Goal: Task Accomplishment & Management: Use online tool/utility

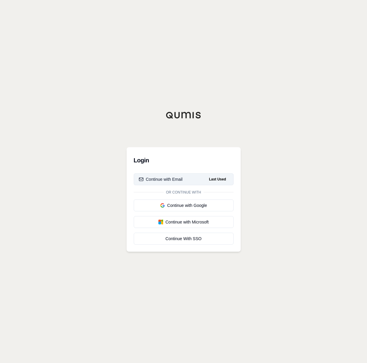
click at [185, 179] on button "Continue with Email Last Used" at bounding box center [184, 179] width 100 height 12
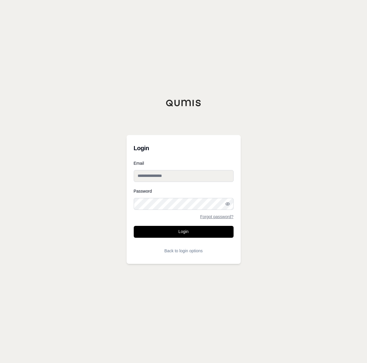
type input "**********"
click at [199, 232] on button "Login" at bounding box center [184, 232] width 100 height 12
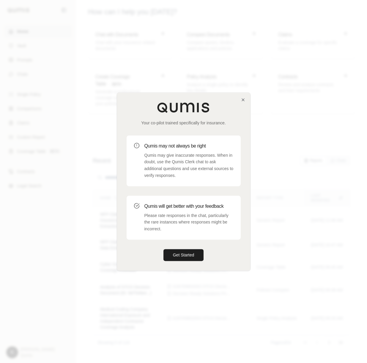
click at [251, 98] on div at bounding box center [183, 181] width 367 height 363
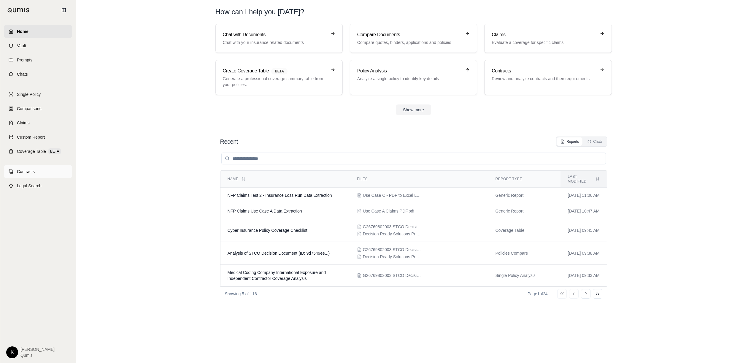
click at [15, 175] on link "Contracts" at bounding box center [38, 171] width 68 height 13
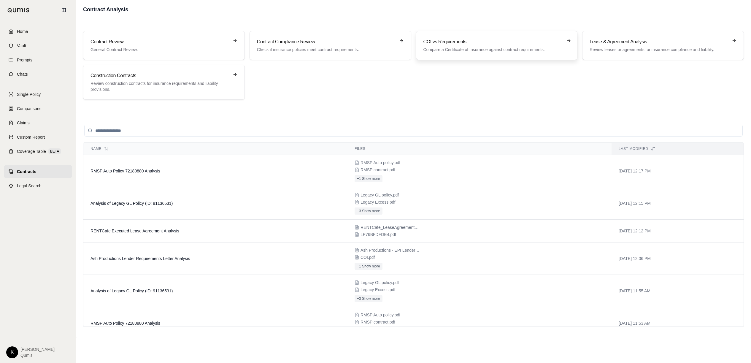
click at [366, 52] on p "Compare a Certificate of Insurance against contract requirements." at bounding box center [493, 50] width 139 height 6
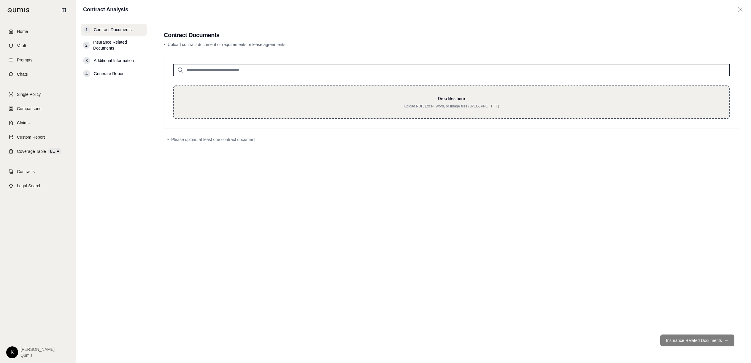
click at [366, 103] on div "Drop files here Upload PDF, Excel, Word, or Image files (JPEG, PNG, TIFF)" at bounding box center [451, 102] width 536 height 13
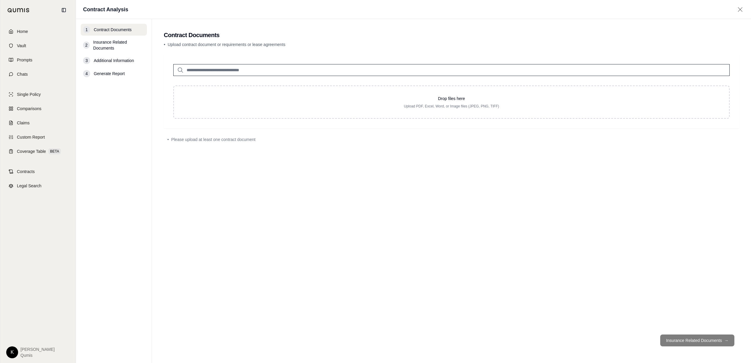
type input "**********"
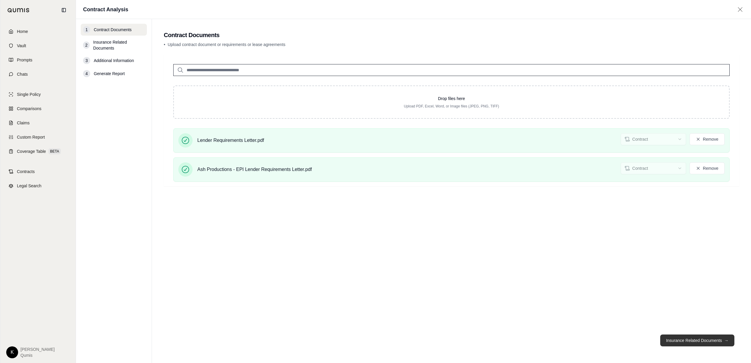
click at [366, 338] on button "Insurance Related Documents →" at bounding box center [698, 341] width 74 height 12
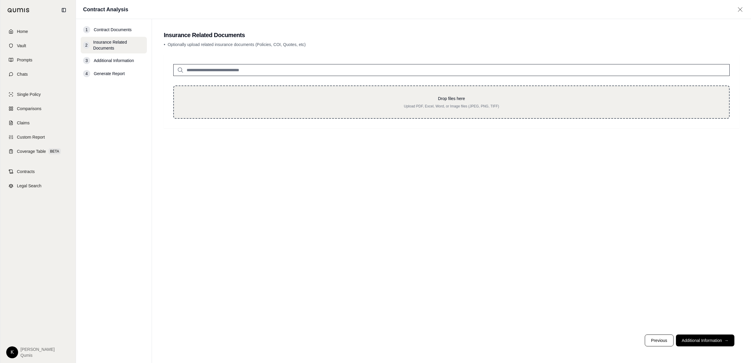
click at [366, 96] on p "Drop files here" at bounding box center [451, 99] width 536 height 6
type input "**********"
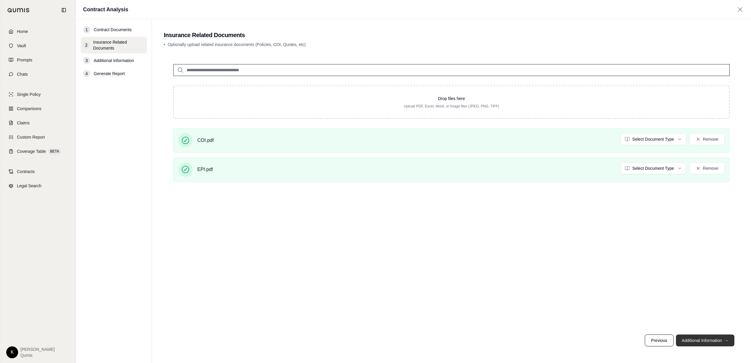
click at [366, 339] on button "Additional Information →" at bounding box center [705, 341] width 58 height 12
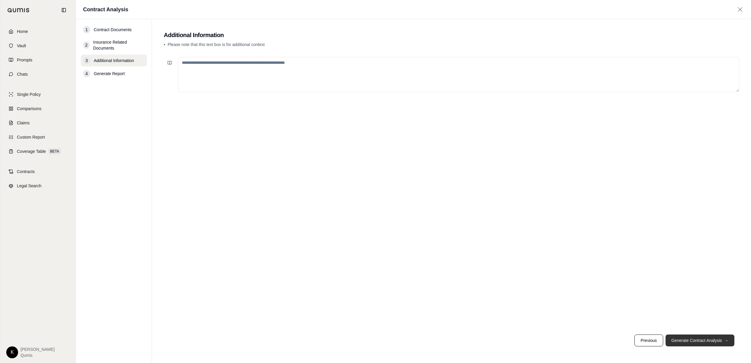
click at [366, 343] on button "Generate Contract Analysis →" at bounding box center [700, 341] width 69 height 12
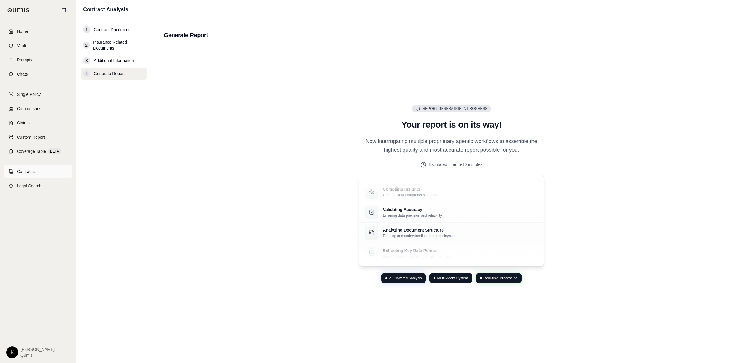
click at [18, 172] on span "Contracts" at bounding box center [26, 172] width 18 height 6
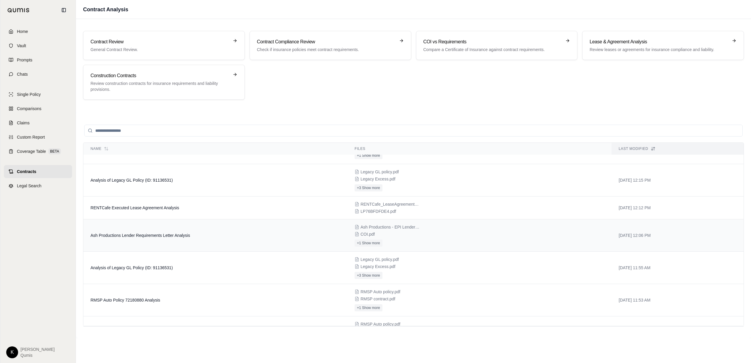
scroll to position [24, 0]
click at [169, 239] on td "Ash Productions Lender Requirements Letter Analysis" at bounding box center [215, 235] width 264 height 32
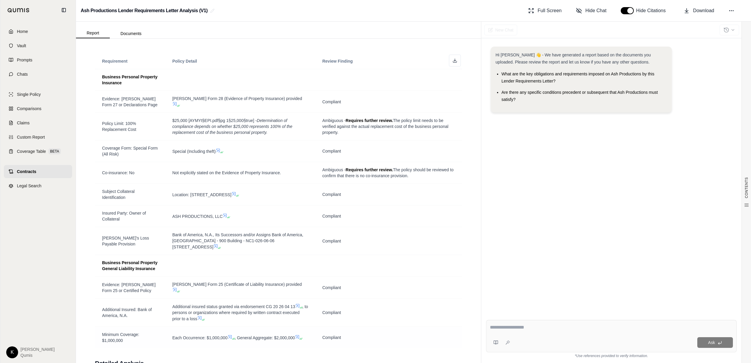
scroll to position [704, 0]
click at [366, 63] on line at bounding box center [455, 62] width 0 height 2
click at [33, 151] on span "Coverage Table" at bounding box center [31, 151] width 29 height 6
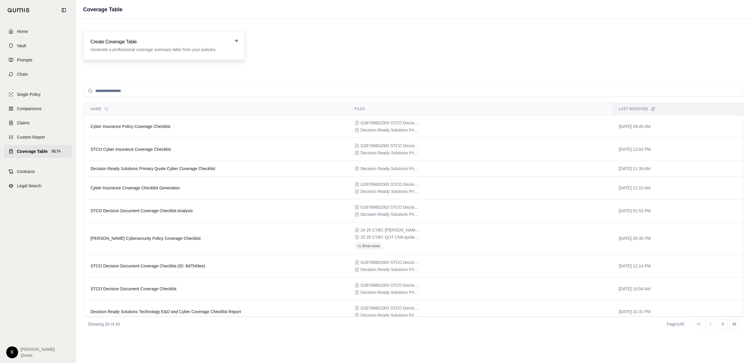
click at [166, 50] on p "Generate a professional coverage summary table from your policies." at bounding box center [160, 50] width 139 height 6
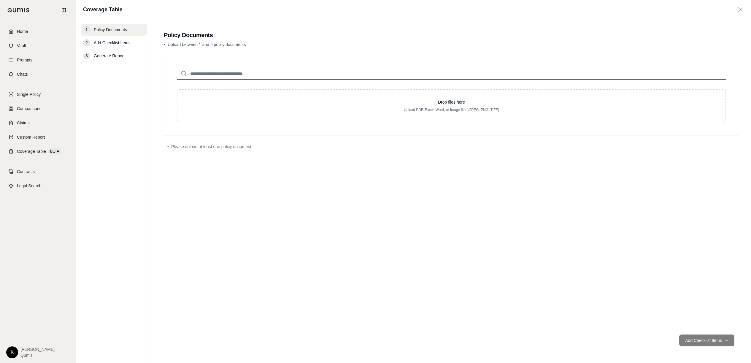
click at [310, 77] on input "search" at bounding box center [452, 74] width 550 height 12
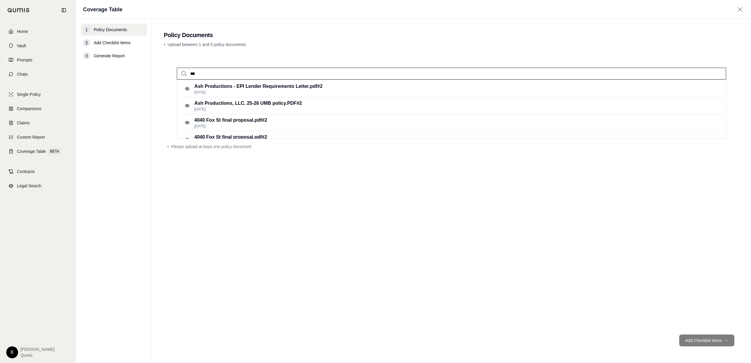
scroll to position [101, 0]
type input "*"
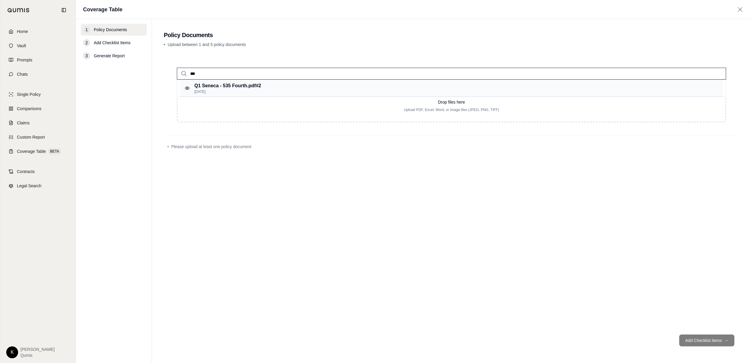
type input "***"
click at [197, 86] on p "Q1 Seneca - 535 Fourth.pdf #2" at bounding box center [227, 85] width 67 height 7
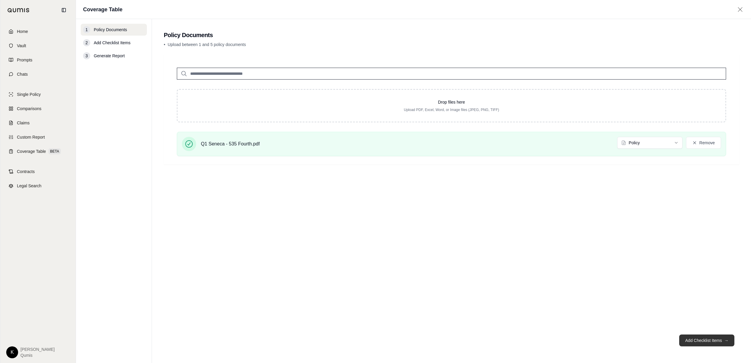
click at [366, 341] on button "Add Checklist Items →" at bounding box center [707, 341] width 55 height 12
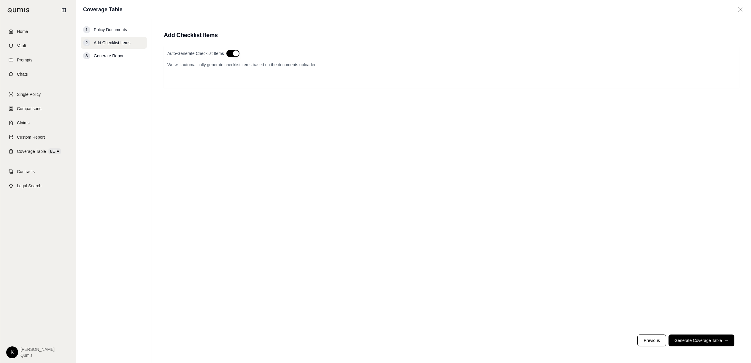
click at [234, 55] on button "button" at bounding box center [233, 53] width 13 height 7
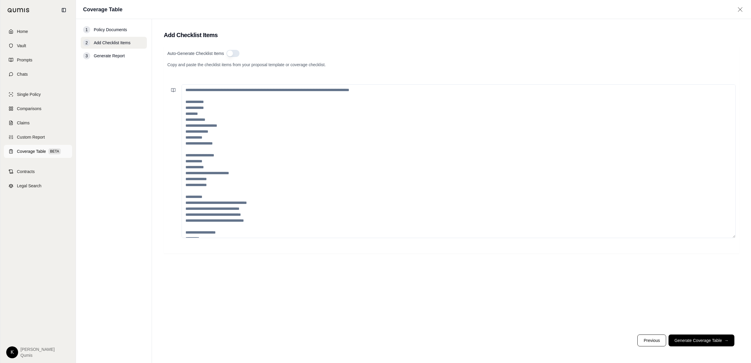
click at [28, 152] on span "Coverage Table" at bounding box center [31, 151] width 29 height 6
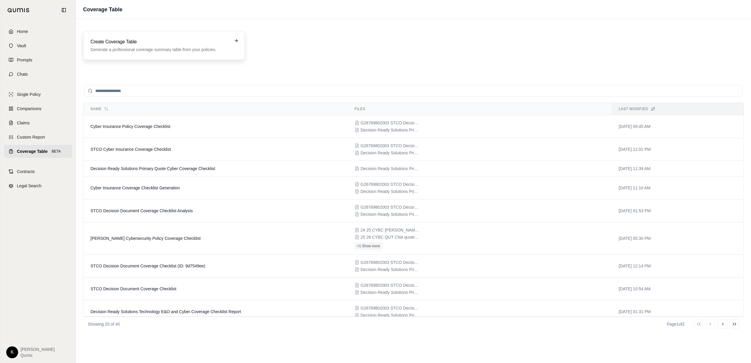
click at [164, 47] on p "Generate a professional coverage summary table from your policies." at bounding box center [160, 50] width 139 height 6
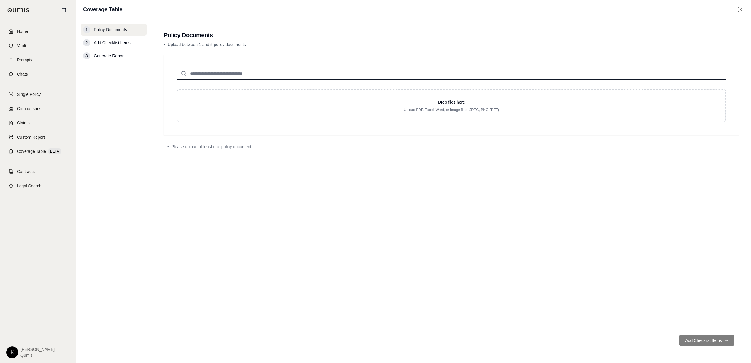
click at [247, 75] on input "search" at bounding box center [452, 74] width 550 height 12
type input "***"
click at [242, 89] on p "Sep 22, 2025" at bounding box center [227, 91] width 67 height 5
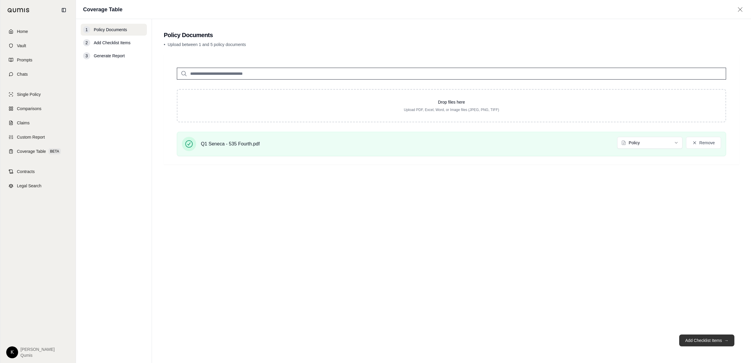
click at [366, 341] on button "Add Checklist Items →" at bounding box center [707, 341] width 55 height 12
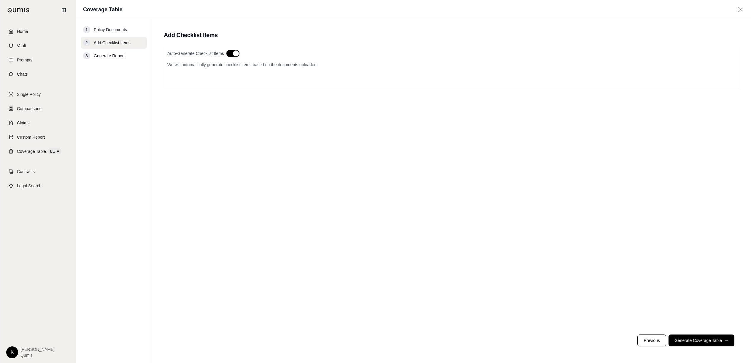
click at [238, 53] on button "button" at bounding box center [233, 53] width 13 height 7
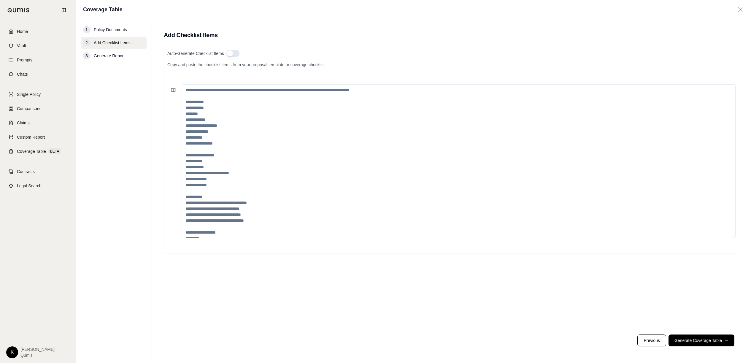
click at [197, 96] on textarea at bounding box center [459, 161] width 554 height 154
paste textarea "**********"
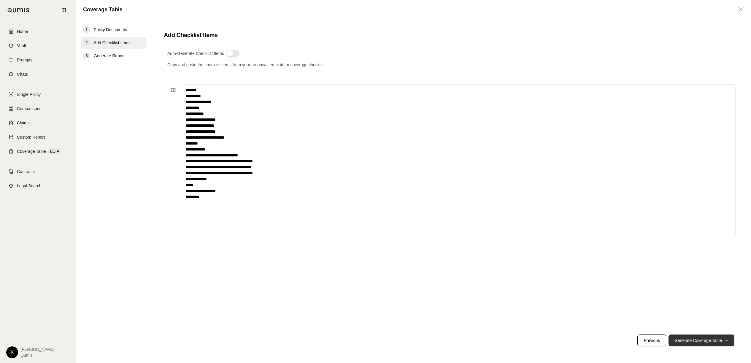
type textarea "**********"
click at [366, 344] on button "Generate Coverage Table →" at bounding box center [702, 341] width 66 height 12
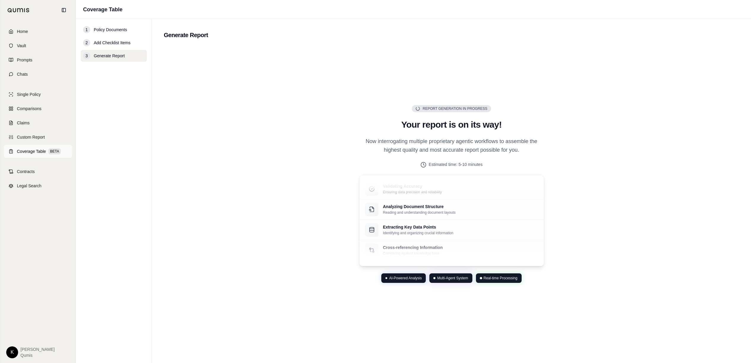
click at [28, 150] on span "Coverage Table" at bounding box center [31, 151] width 29 height 6
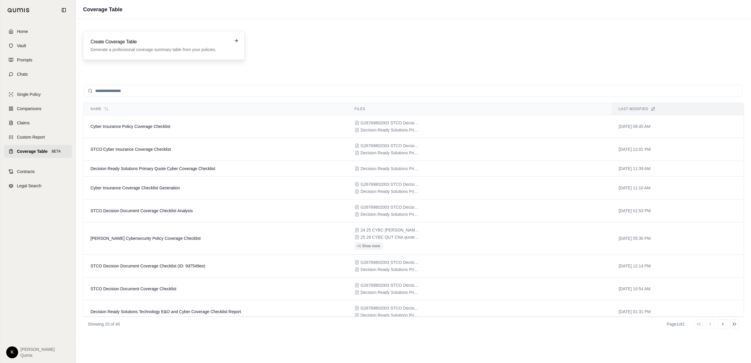
click at [137, 48] on p "Generate a professional coverage summary table from your policies." at bounding box center [160, 50] width 139 height 6
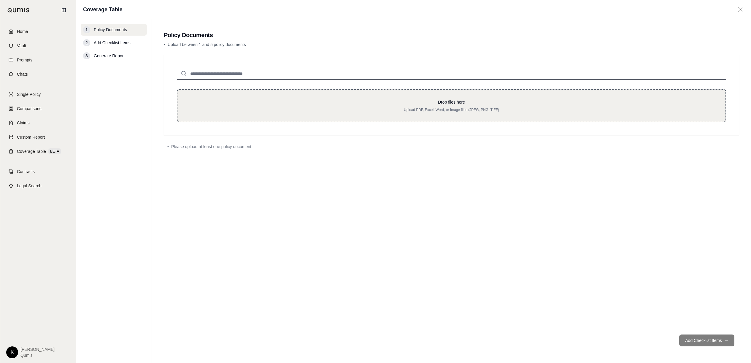
click at [343, 110] on p "Upload PDF, Excel, Word, or Image files (JPEG, PNG, TIFF)" at bounding box center [451, 109] width 529 height 5
type input "**********"
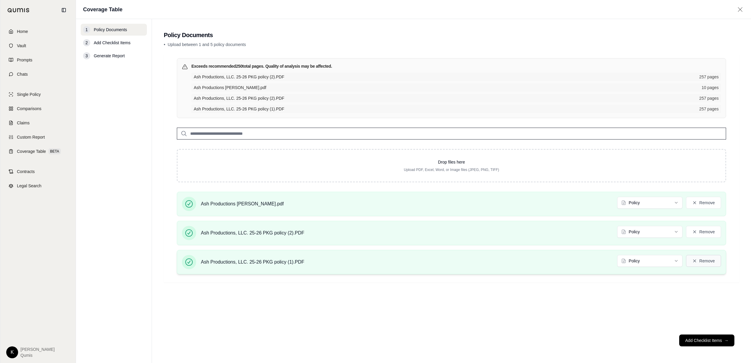
click at [696, 259] on icon at bounding box center [695, 261] width 5 height 5
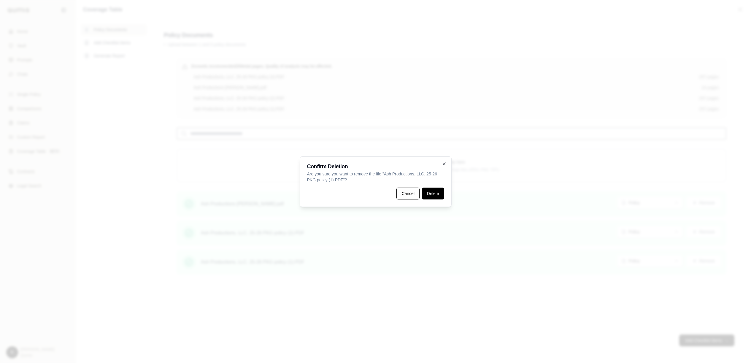
click at [432, 194] on button "Delete" at bounding box center [433, 194] width 22 height 12
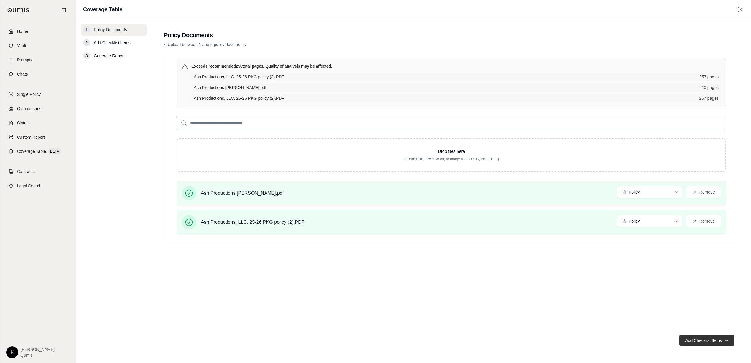
click at [690, 340] on button "Add Checklist Items →" at bounding box center [707, 341] width 55 height 12
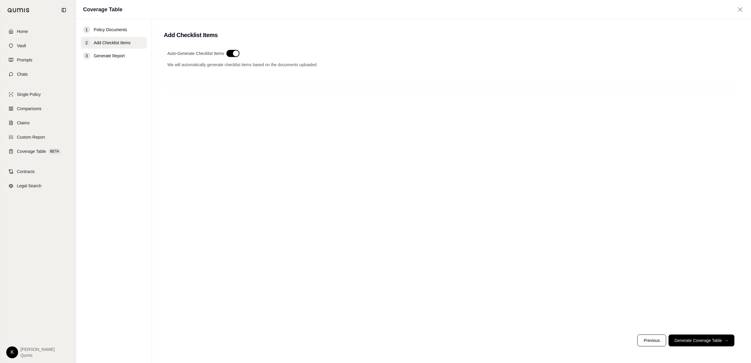
click at [229, 52] on button "button" at bounding box center [233, 53] width 13 height 7
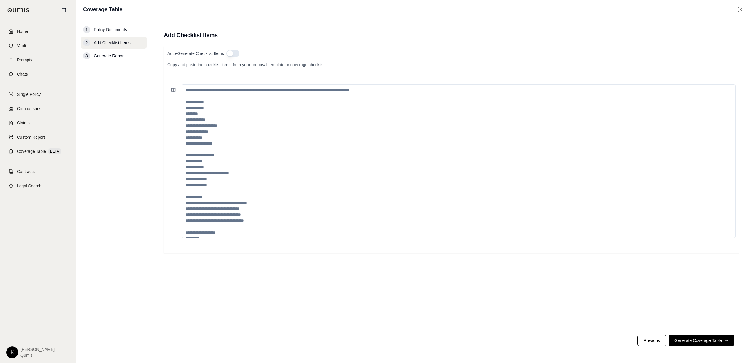
click at [190, 91] on textarea at bounding box center [459, 161] width 554 height 154
paste textarea "**********"
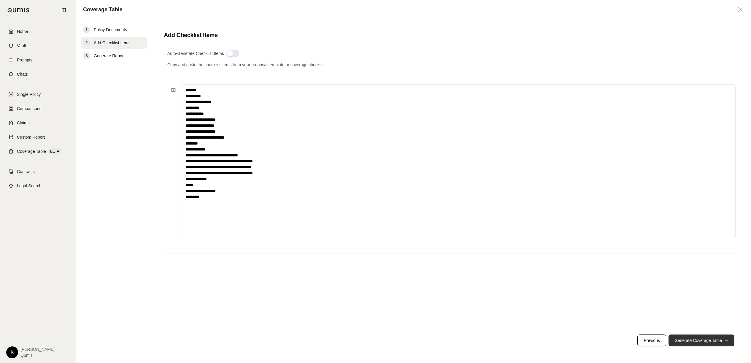
type textarea "**********"
click at [696, 341] on button "Generate Coverage Table →" at bounding box center [702, 341] width 66 height 12
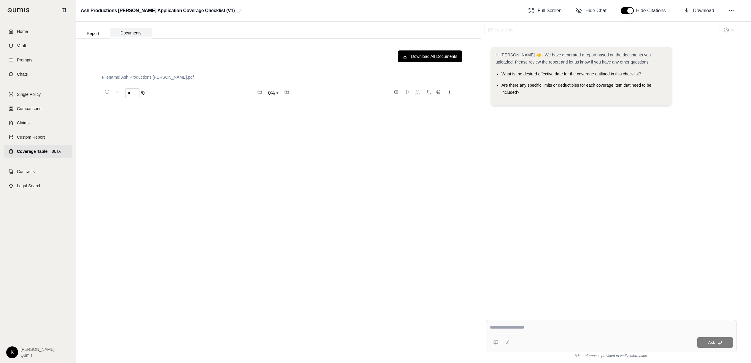
click at [127, 34] on button "Documents" at bounding box center [131, 33] width 42 height 10
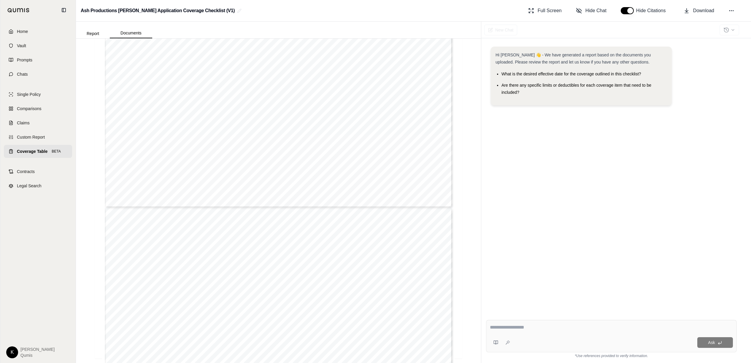
type input "*"
click at [90, 29] on button "Report" at bounding box center [93, 34] width 34 height 10
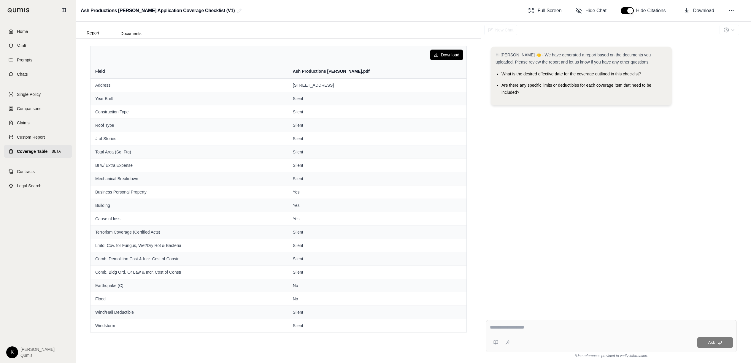
click at [39, 153] on span "Coverage Table" at bounding box center [32, 151] width 31 height 6
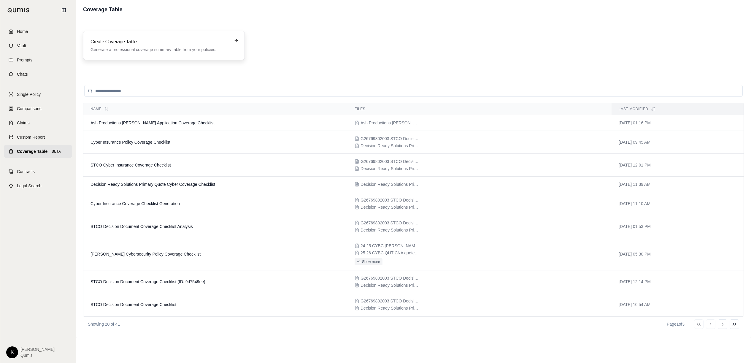
click at [164, 53] on div "Create Coverage Table Generate a professional coverage summary table from your …" at bounding box center [164, 45] width 162 height 29
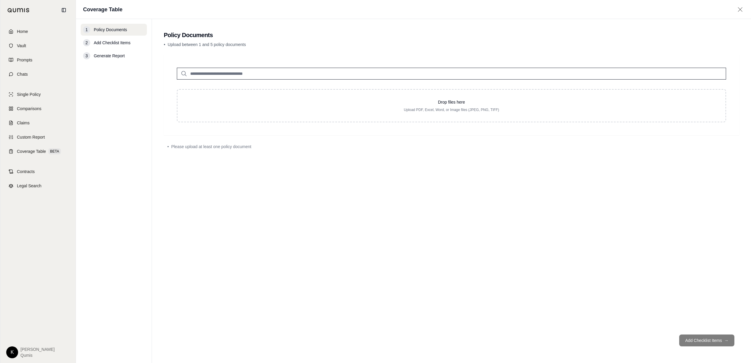
click at [264, 76] on input "search" at bounding box center [452, 74] width 550 height 12
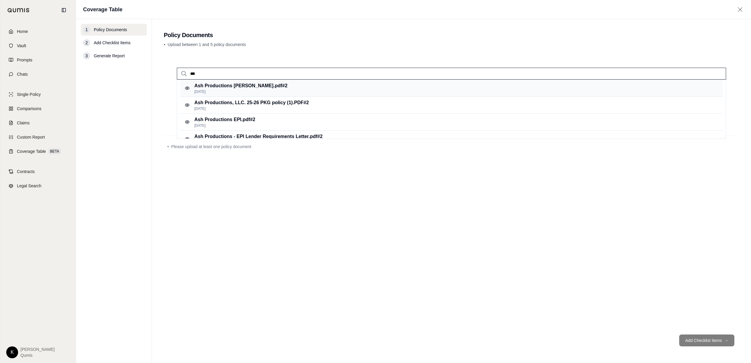
type input "***"
click at [270, 89] on div "Ash Productions Acord.pdf #2 Oct 8, 2025" at bounding box center [451, 88] width 543 height 17
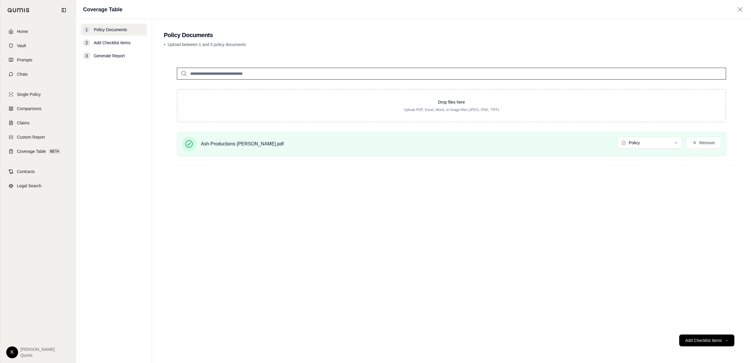
click at [273, 74] on input "search" at bounding box center [452, 74] width 550 height 12
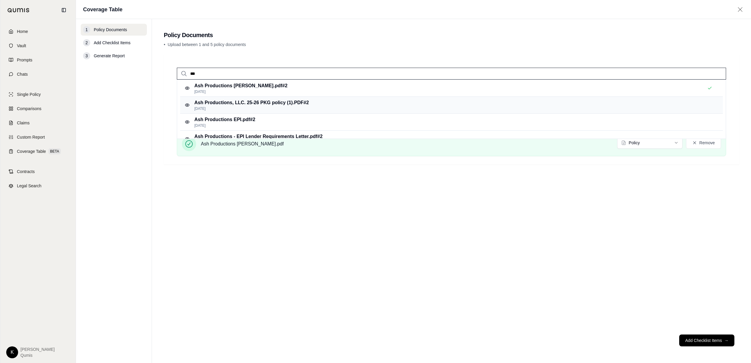
type input "***"
click at [280, 105] on p "Ash Productions, LLC. 25-26 PKG policy (1).PDF #2" at bounding box center [251, 102] width 115 height 7
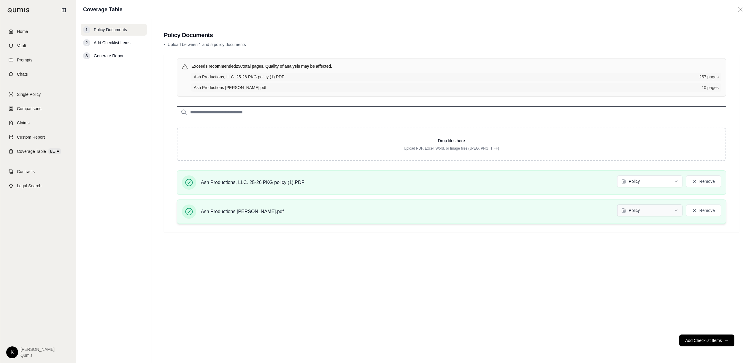
click at [656, 213] on html "Home Vault Prompts Chats Single Policy Comparisons Claims Custom Report Coverag…" at bounding box center [375, 181] width 751 height 363
click at [693, 343] on button "Add Checklist Items →" at bounding box center [707, 341] width 55 height 12
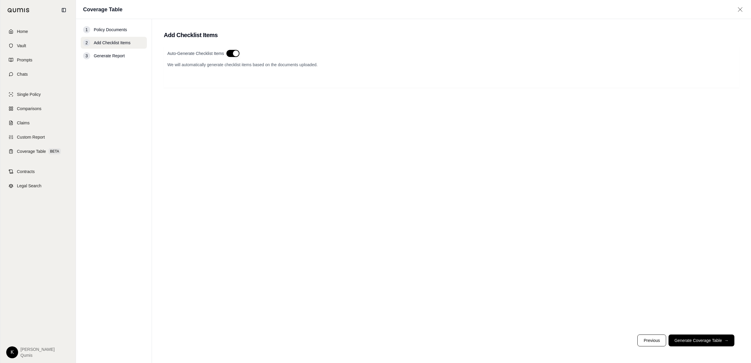
click at [235, 52] on button "button" at bounding box center [233, 53] width 13 height 7
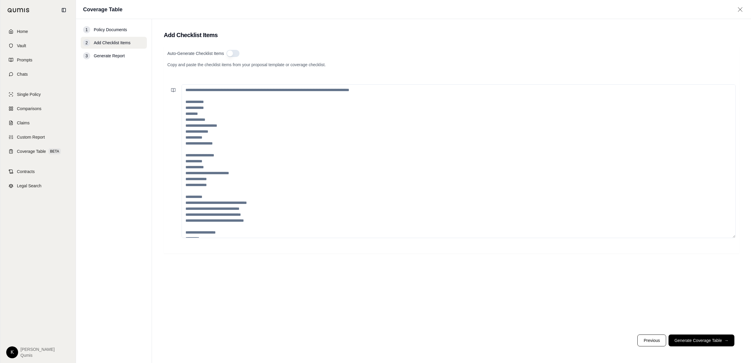
click at [187, 88] on textarea at bounding box center [459, 161] width 554 height 154
paste textarea "**********"
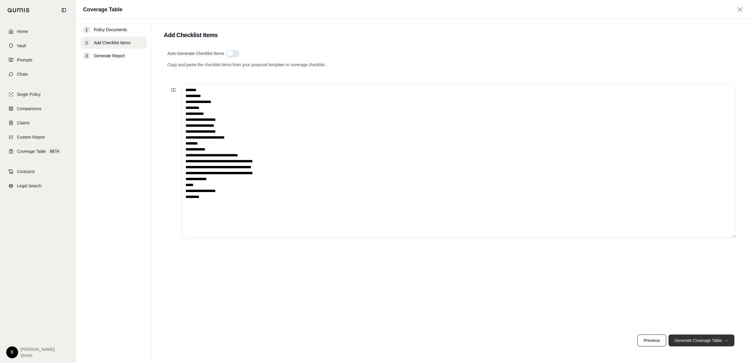
type textarea "**********"
click at [699, 342] on button "Generate Coverage Table →" at bounding box center [702, 341] width 66 height 12
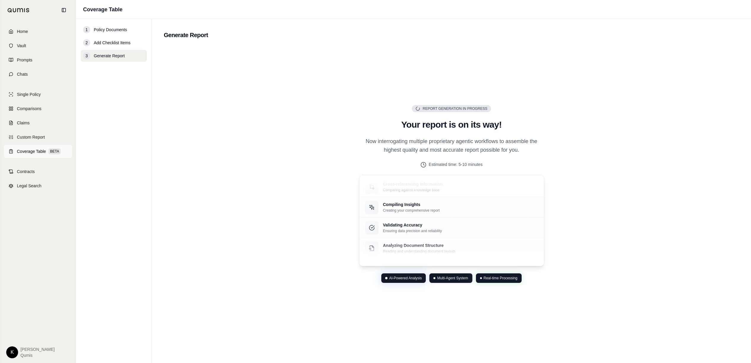
click at [23, 152] on span "Coverage Table" at bounding box center [31, 151] width 29 height 6
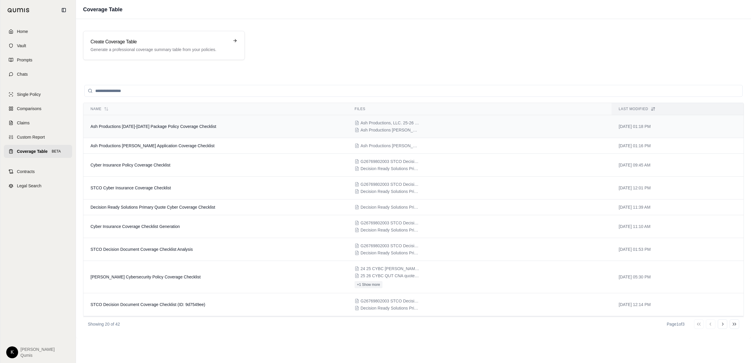
click at [138, 127] on span "Ash Productions [DATE]-[DATE] Package Policy Coverage Checklist" at bounding box center [154, 126] width 126 height 5
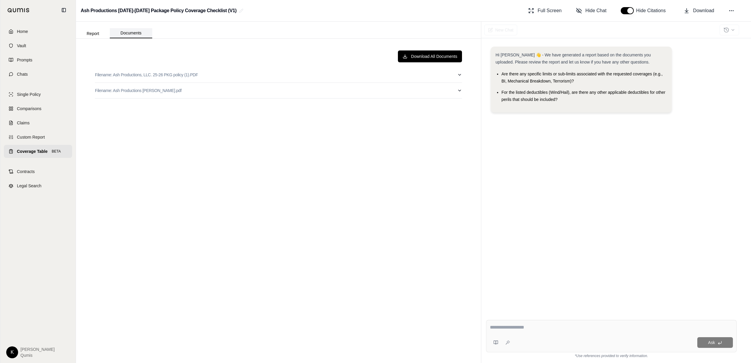
click at [135, 34] on button "Documents" at bounding box center [131, 33] width 42 height 10
click at [96, 32] on button "Report" at bounding box center [93, 34] width 34 height 10
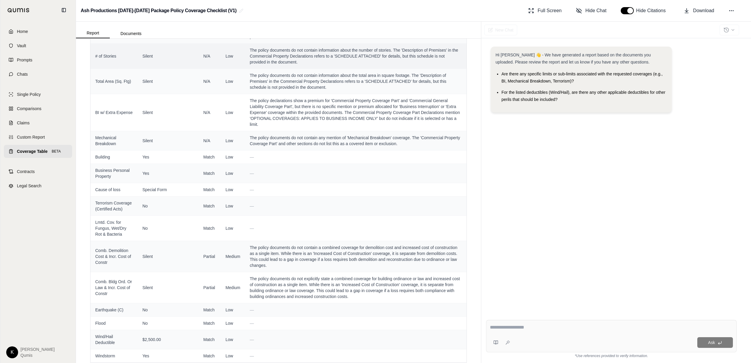
scroll to position [130, 0]
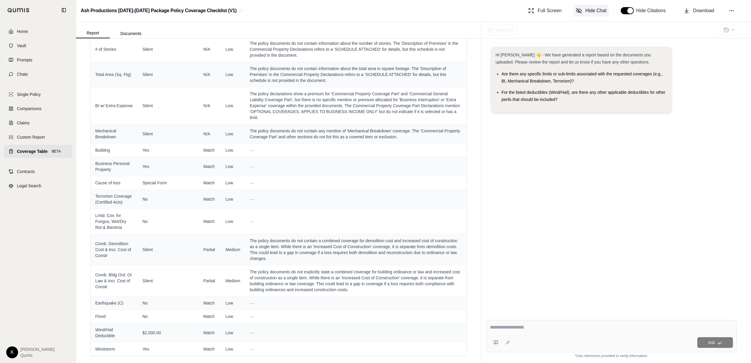
click at [591, 10] on span "Hide Chat" at bounding box center [596, 10] width 21 height 7
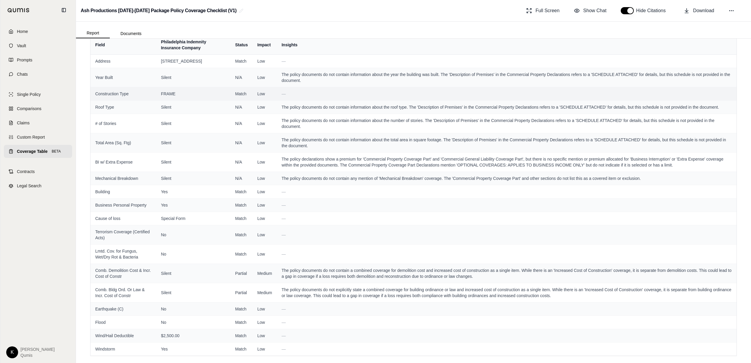
scroll to position [0, 0]
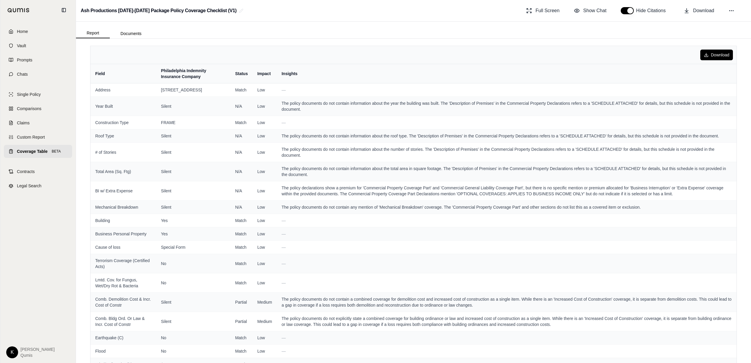
click at [37, 152] on span "Coverage Table" at bounding box center [32, 151] width 31 height 6
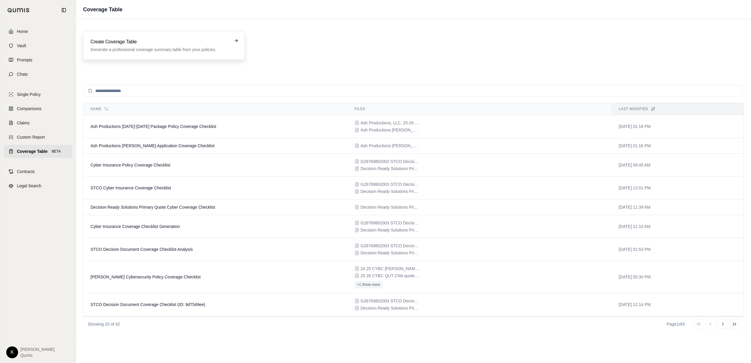
click at [146, 50] on p "Generate a professional coverage summary table from your policies." at bounding box center [160, 50] width 139 height 6
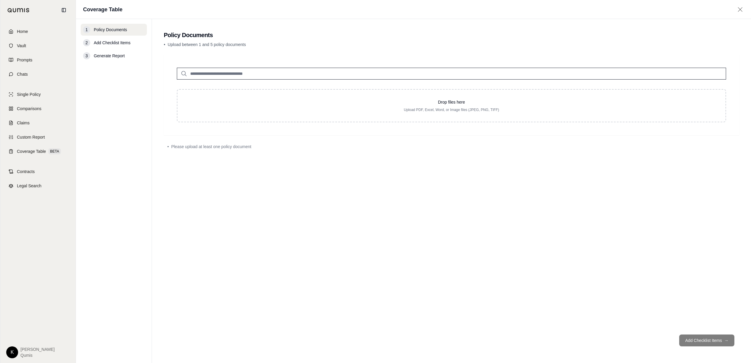
click at [271, 73] on input "search" at bounding box center [452, 74] width 550 height 12
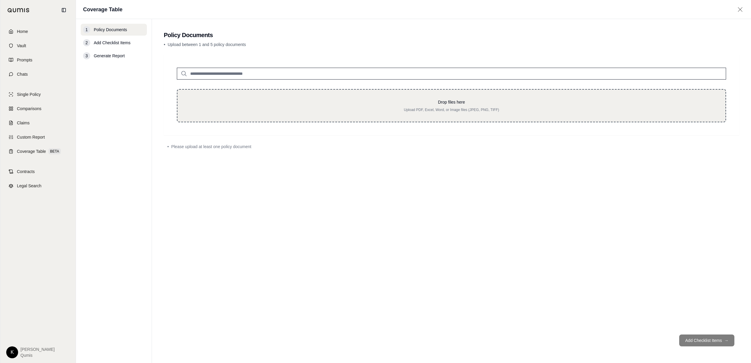
type input "*"
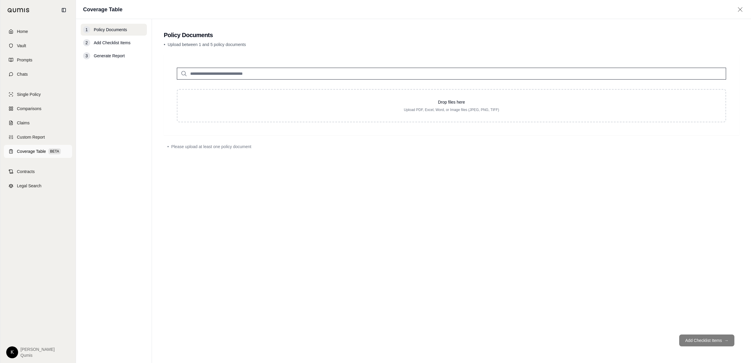
click at [34, 150] on span "Coverage Table" at bounding box center [31, 151] width 29 height 6
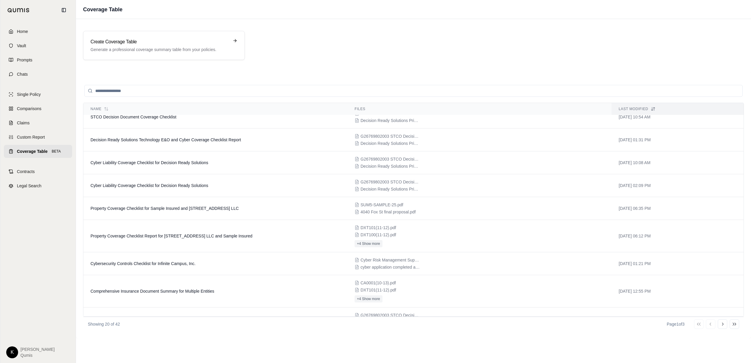
scroll to position [202, 0]
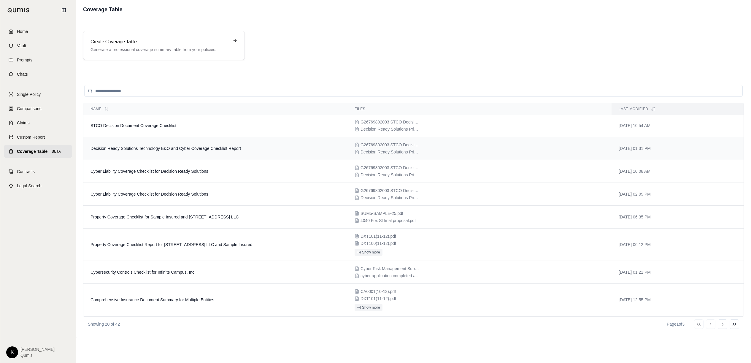
click at [176, 152] on td "Decision Ready Solutions Technology E&O and Cyber Coverage Checklist Report" at bounding box center [215, 148] width 264 height 23
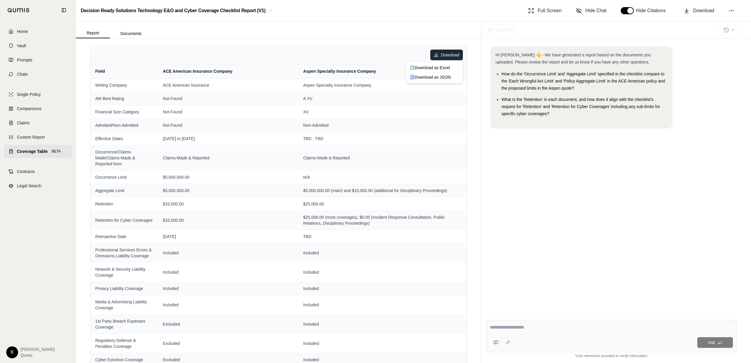
click at [444, 55] on html "Home Vault Prompts Chats Single Policy Comparisons Claims Custom Report Coverag…" at bounding box center [375, 181] width 751 height 363
click at [244, 40] on html "Home Vault Prompts Chats Single Policy Comparisons Claims Custom Report Coverag…" at bounding box center [375, 181] width 751 height 363
click at [35, 110] on span "Comparisons" at bounding box center [29, 109] width 24 height 6
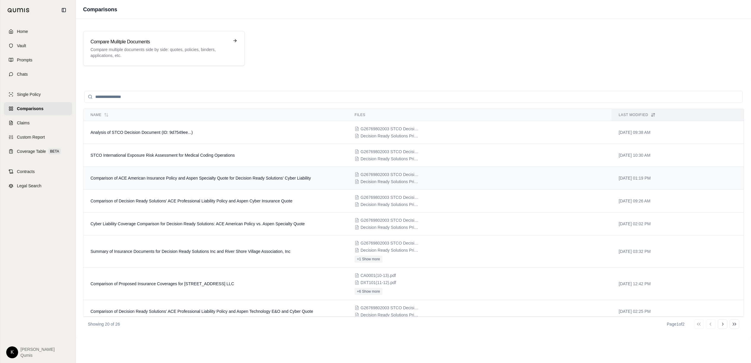
scroll to position [0, 0]
click at [205, 180] on span "Comparison of ACE American Insurance Policy and Aspen Specialty Quote for Decis…" at bounding box center [201, 177] width 221 height 5
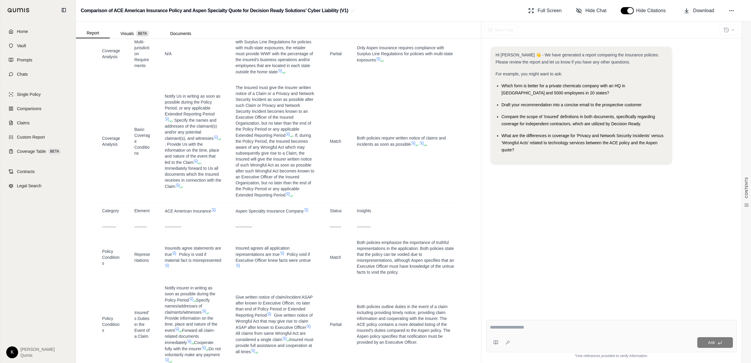
scroll to position [1513, 0]
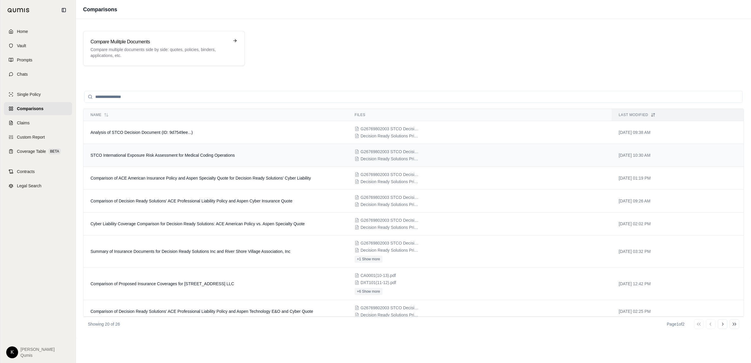
click at [156, 156] on span "STCO International Exposure Risk Assessment for Medical Coding Operations" at bounding box center [163, 155] width 144 height 5
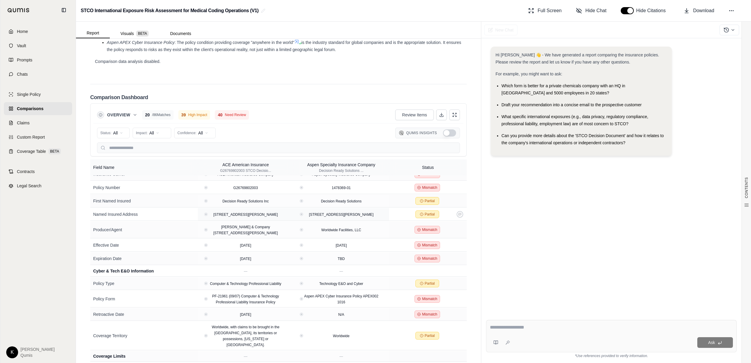
scroll to position [20, 0]
click at [30, 152] on span "Coverage Table" at bounding box center [31, 151] width 29 height 6
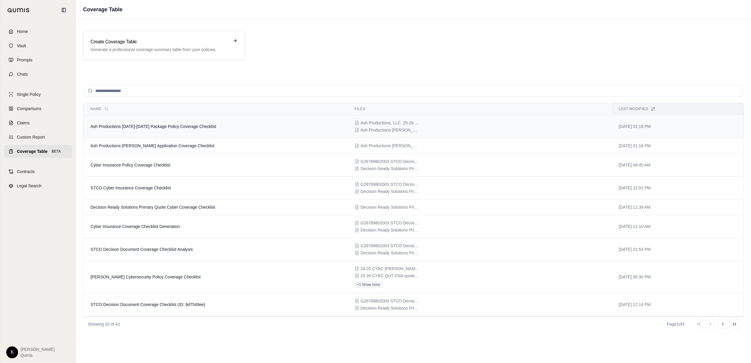
click at [170, 125] on span "Ash Productions [DATE]-[DATE] Package Policy Coverage Checklist" at bounding box center [154, 126] width 126 height 5
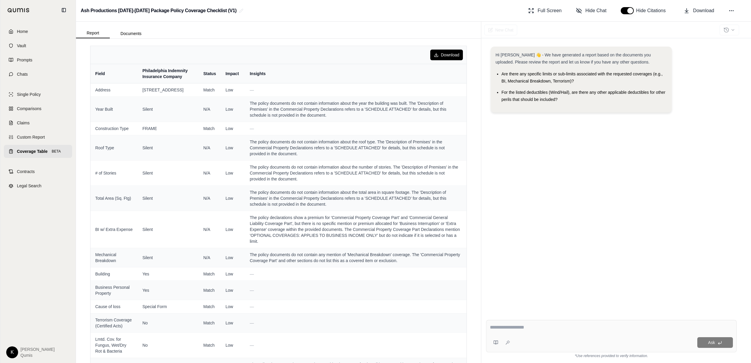
click at [25, 155] on link "Coverage Table BETA" at bounding box center [38, 151] width 68 height 13
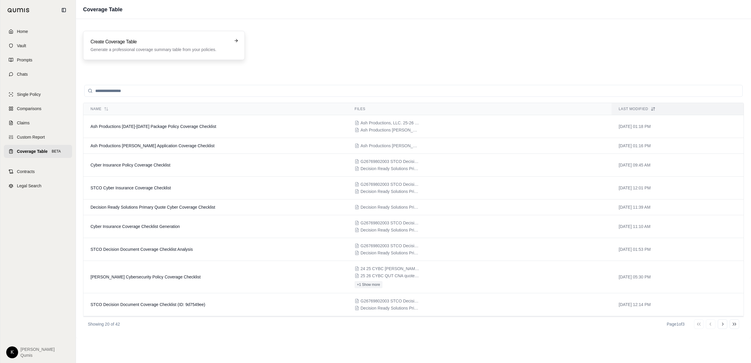
click at [135, 41] on h3 "Create Coverage Table" at bounding box center [160, 41] width 139 height 7
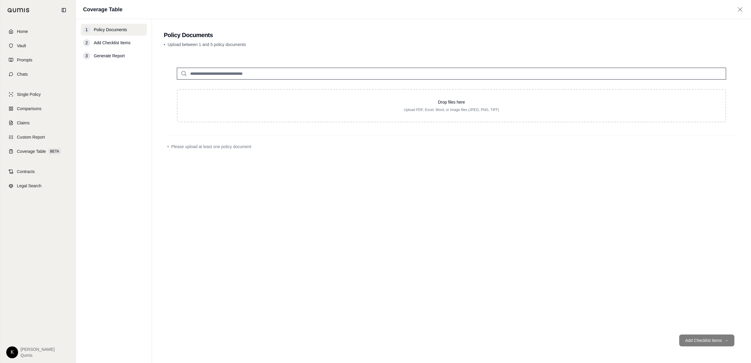
click at [222, 77] on input "search" at bounding box center [452, 74] width 550 height 12
type input "**"
click at [250, 90] on p "[DATE]" at bounding box center [240, 91] width 93 height 5
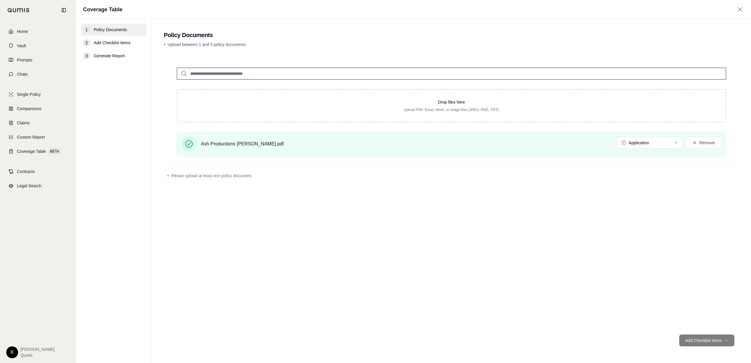
click at [227, 76] on input "search" at bounding box center [452, 74] width 550 height 12
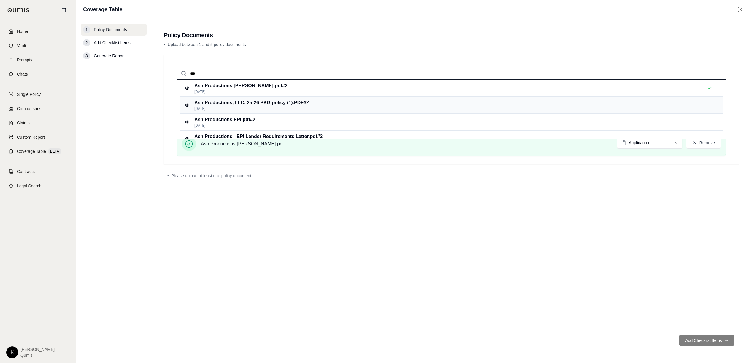
type input "***"
click at [289, 102] on p "Ash Productions, LLC. 25-26 PKG policy (1).PDF #2" at bounding box center [251, 102] width 115 height 7
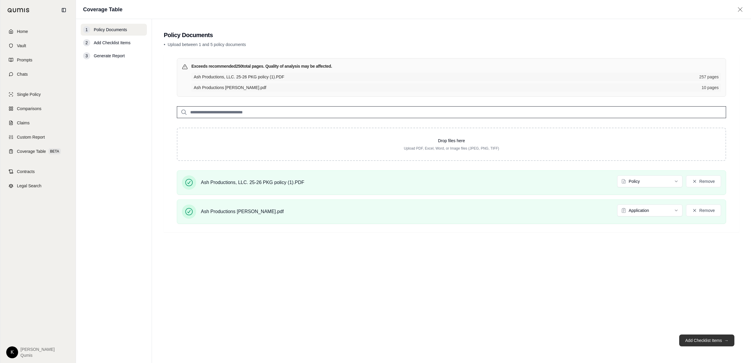
click at [714, 338] on button "Add Checklist Items →" at bounding box center [707, 341] width 55 height 12
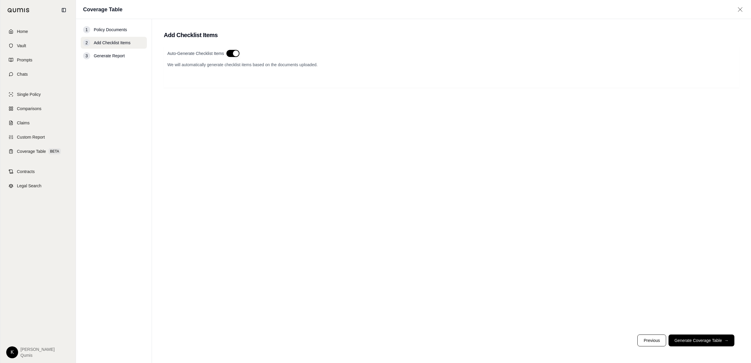
click at [234, 53] on button "button" at bounding box center [233, 53] width 13 height 7
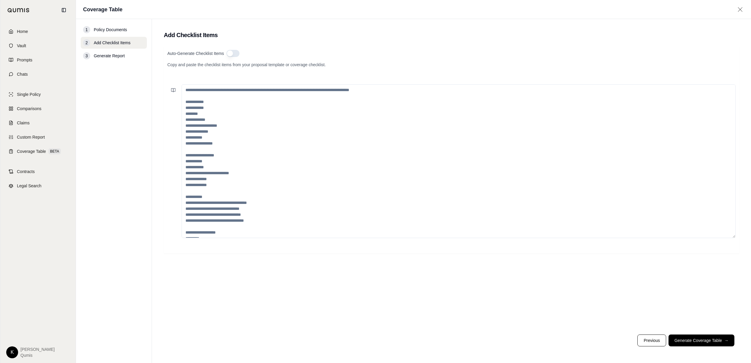
click at [193, 89] on textarea at bounding box center [459, 161] width 554 height 154
paste textarea "**********"
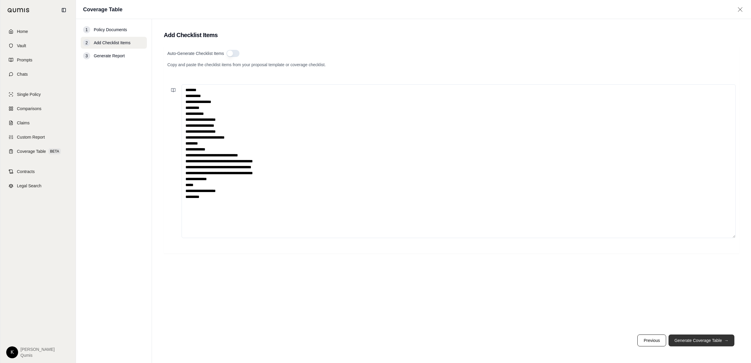
type textarea "**********"
click at [691, 340] on button "Generate Coverage Table →" at bounding box center [702, 341] width 66 height 12
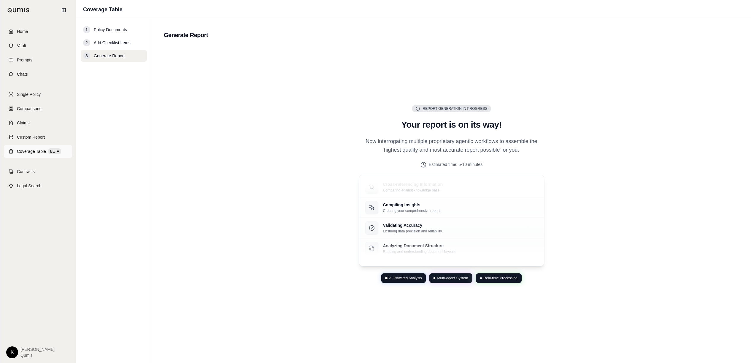
click at [27, 153] on span "Coverage Table" at bounding box center [31, 151] width 29 height 6
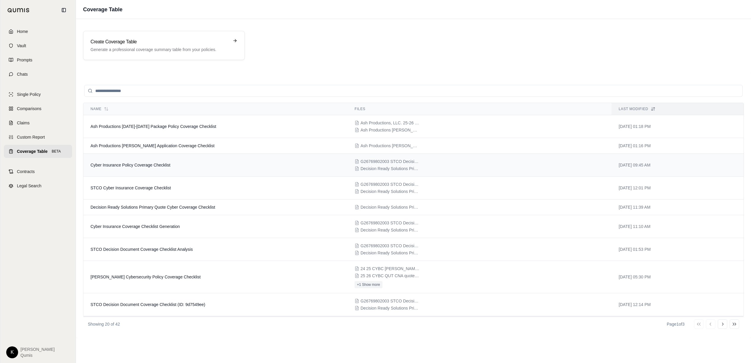
click at [152, 167] on span "Cyber Insurance Policy Coverage Checklist" at bounding box center [131, 165] width 80 height 5
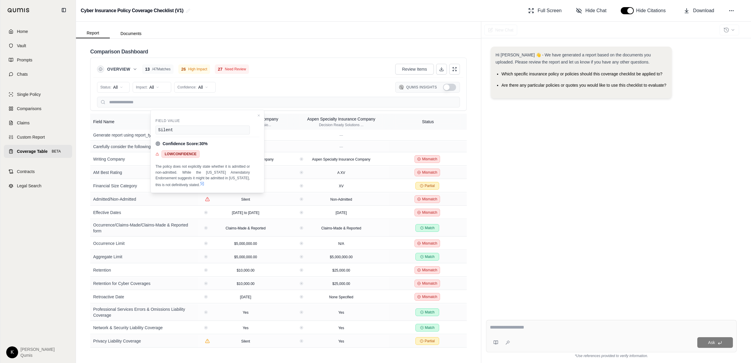
click at [514, 218] on div "Hi Kyle 👋 - We have generated a report based on the documents you uploaded. Ple…" at bounding box center [611, 176] width 251 height 269
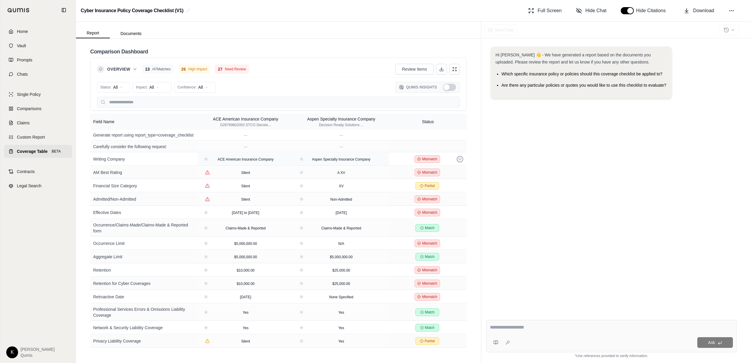
click at [461, 159] on icon at bounding box center [460, 159] width 3 height 3
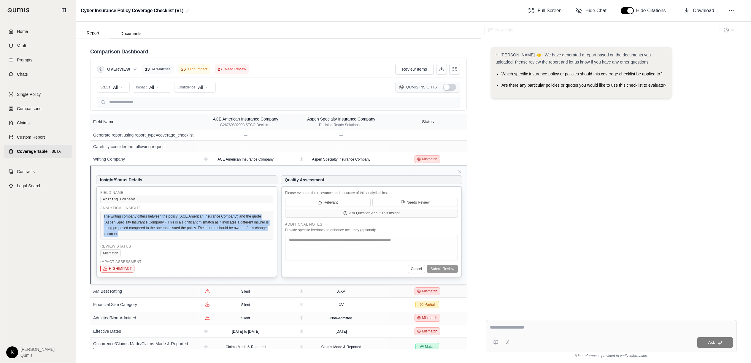
drag, startPoint x: 104, startPoint y: 216, endPoint x: 220, endPoint y: 232, distance: 116.6
click at [220, 232] on div "The writing company differs between the policy ('ACE American Insurance Company…" at bounding box center [186, 225] width 173 height 29
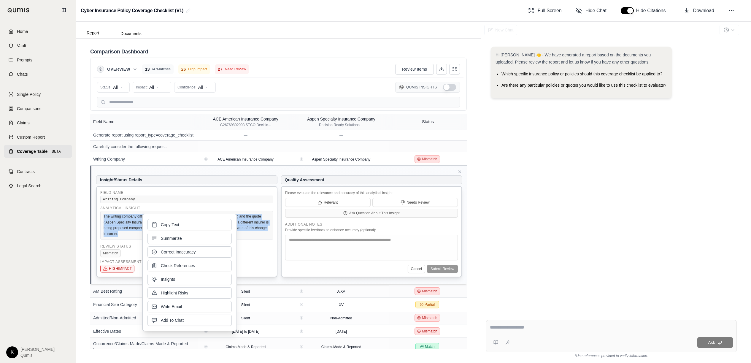
click at [140, 232] on div "The writing company differs between the policy ('ACE American Insurance Company…" at bounding box center [186, 225] width 173 height 29
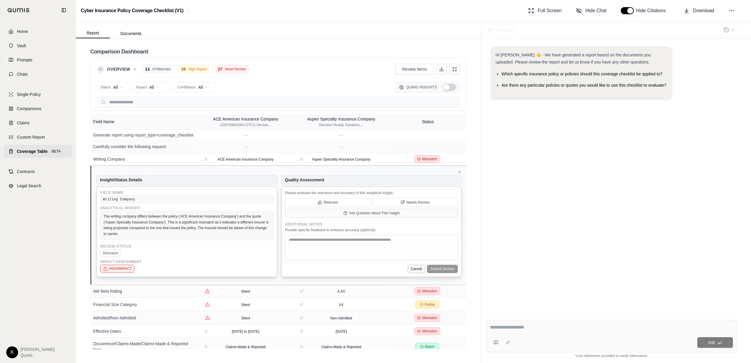
click at [411, 268] on button "Cancel" at bounding box center [417, 269] width 18 height 8
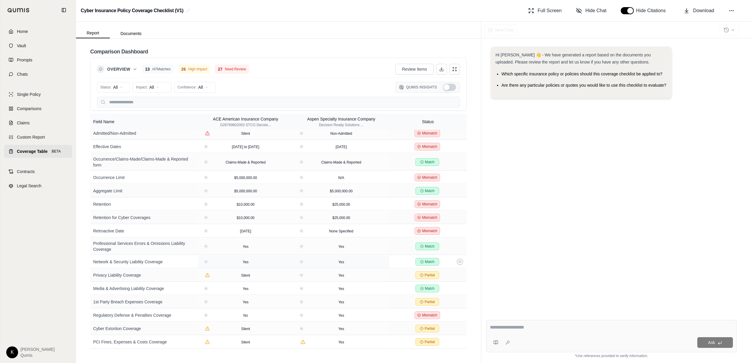
scroll to position [64, 0]
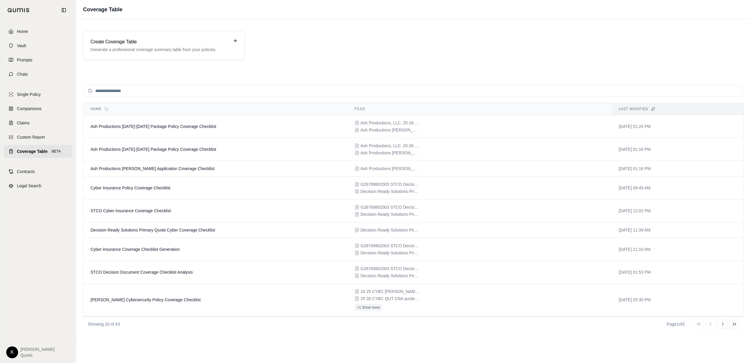
click at [166, 92] on input "search" at bounding box center [413, 91] width 659 height 12
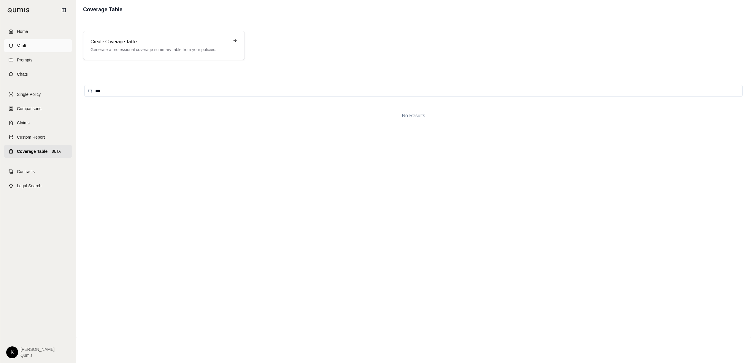
type input "***"
click at [20, 48] on span "Vault" at bounding box center [21, 46] width 9 height 6
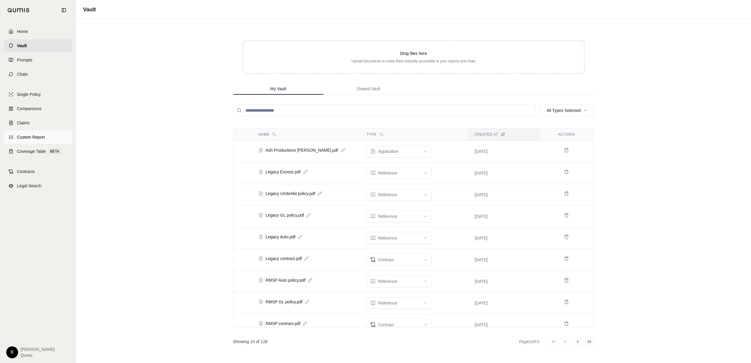
click at [42, 134] on span "Custom Report" at bounding box center [31, 137] width 28 height 6
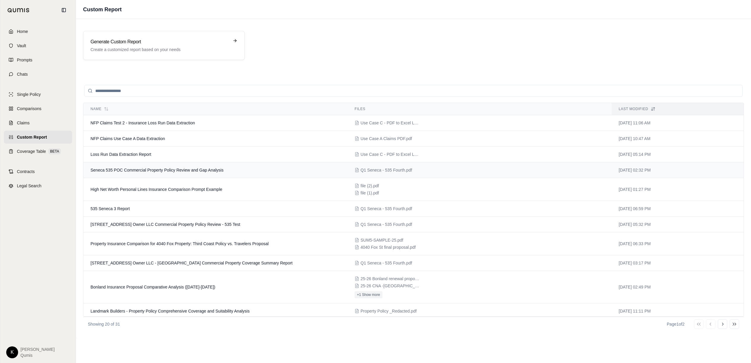
click at [215, 167] on td "Seneca 535 POC Commercial Property Policy Review and Gap Analysis" at bounding box center [215, 170] width 264 height 16
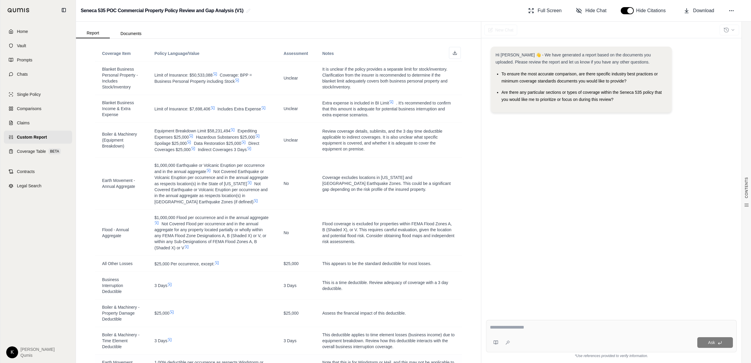
scroll to position [310, 0]
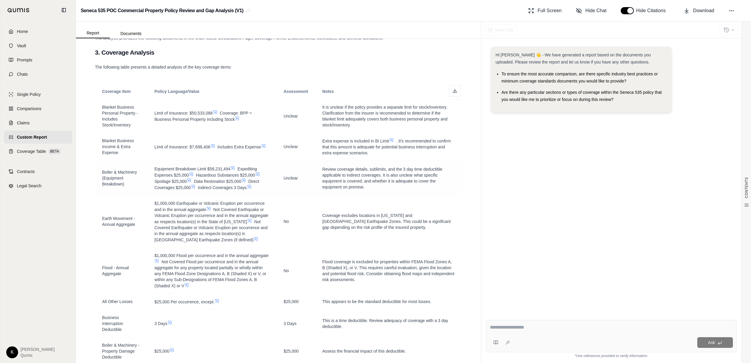
drag, startPoint x: 155, startPoint y: 169, endPoint x: 267, endPoint y: 188, distance: 113.9
click at [267, 188] on span "Equipment Breakdown Limit $58,231,494 Expediting Expenses $25,000 Hazardous Sub…" at bounding box center [211, 178] width 115 height 25
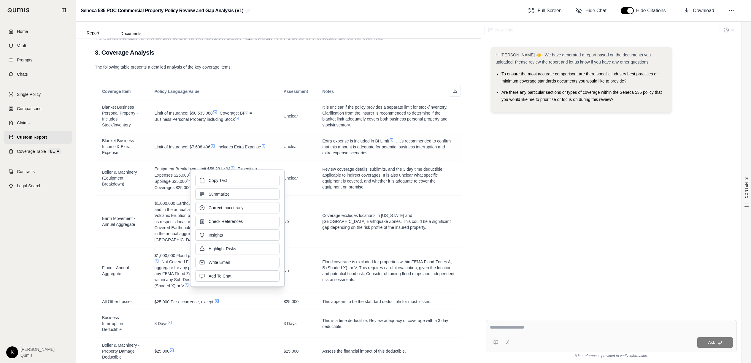
click at [294, 134] on td "Unclear" at bounding box center [296, 147] width 39 height 28
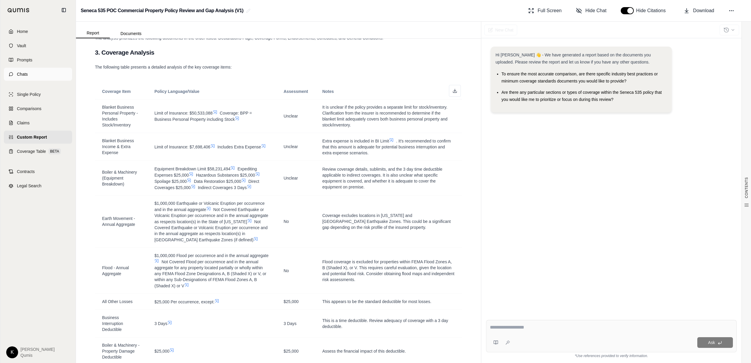
click at [16, 77] on link "Chats" at bounding box center [38, 74] width 68 height 13
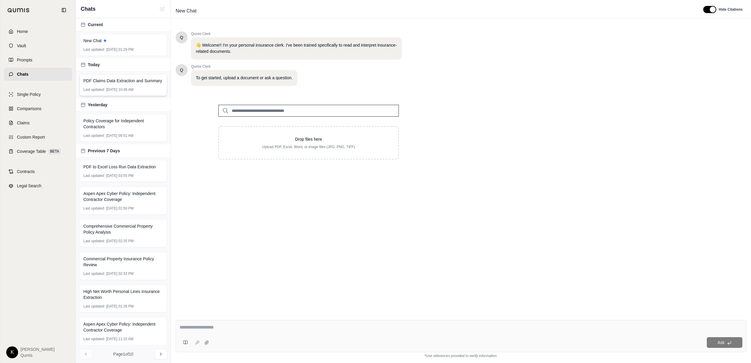
click at [120, 80] on span "PDF Claims Data Extraction and Summary" at bounding box center [122, 81] width 79 height 6
